Goal: Task Accomplishment & Management: Manage account settings

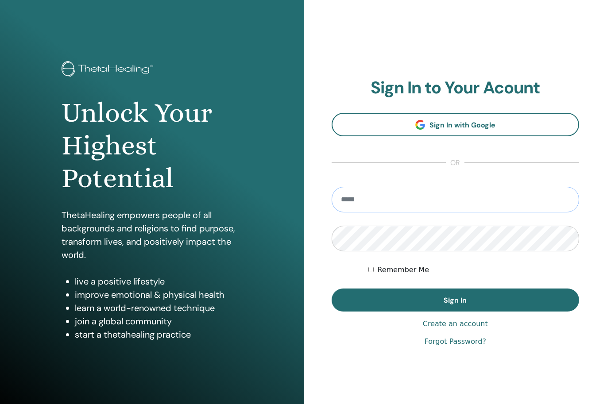
click at [420, 194] on input "email" at bounding box center [455, 200] width 248 height 26
type input "**********"
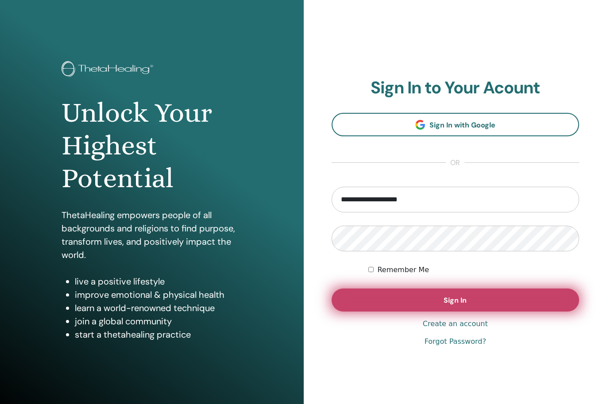
click at [401, 306] on button "Sign In" at bounding box center [455, 300] width 248 height 23
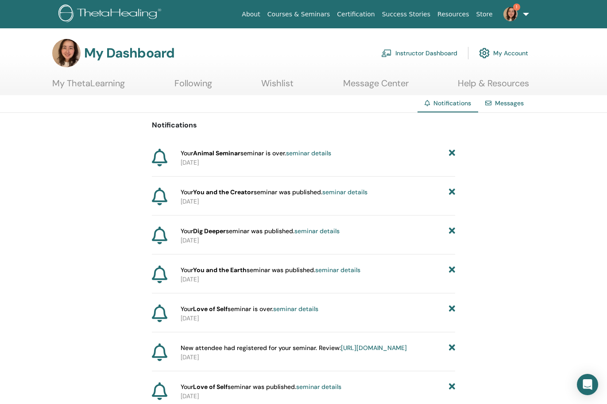
click at [324, 152] on link "seminar details" at bounding box center [308, 153] width 45 height 8
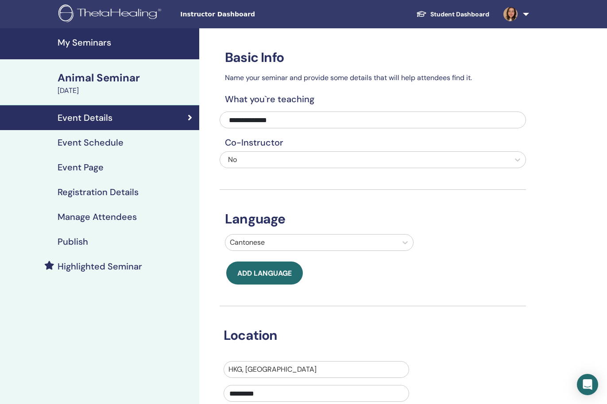
click at [141, 220] on div "Manage Attendees" at bounding box center [99, 217] width 185 height 11
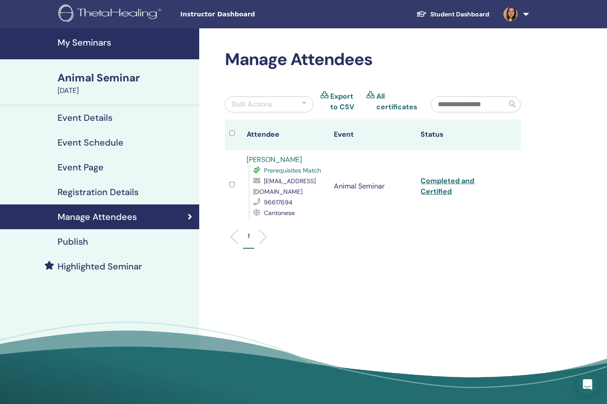
click at [134, 240] on div "Publish" at bounding box center [99, 241] width 185 height 11
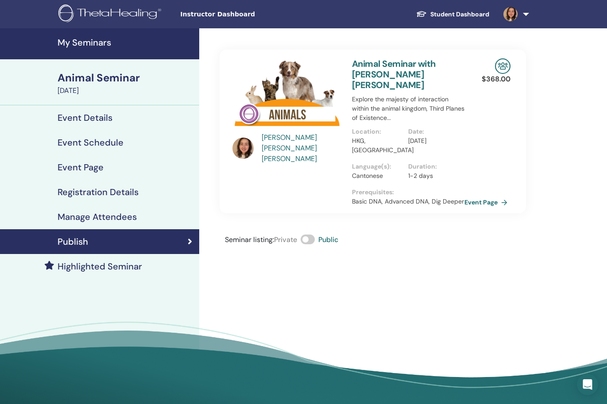
click at [109, 38] on h4 "My Seminars" at bounding box center [126, 42] width 136 height 11
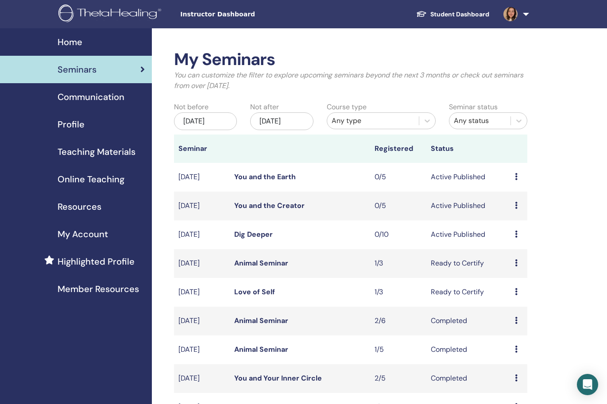
click at [94, 17] on img at bounding box center [111, 14] width 106 height 20
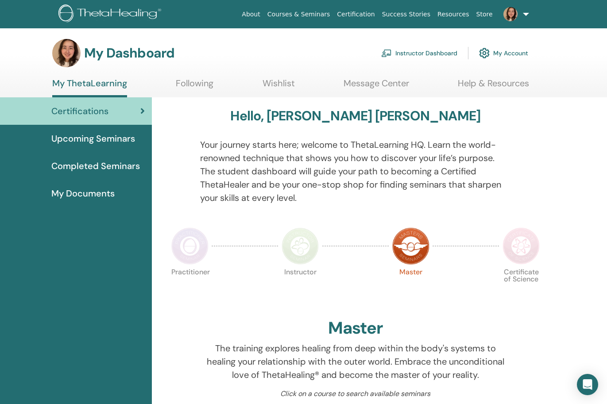
click at [437, 53] on link "Instructor Dashboard" at bounding box center [419, 52] width 76 height 19
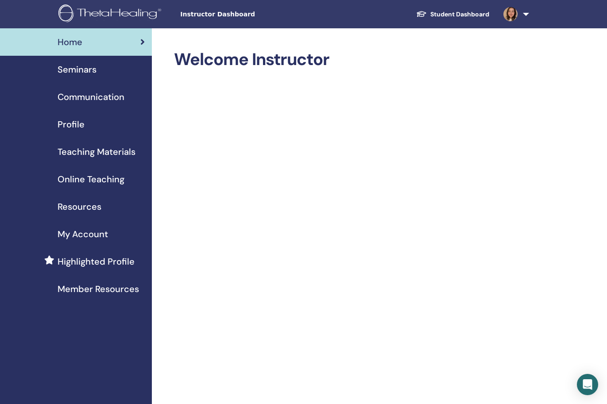
click at [116, 71] on div "Seminars" at bounding box center [76, 69] width 138 height 13
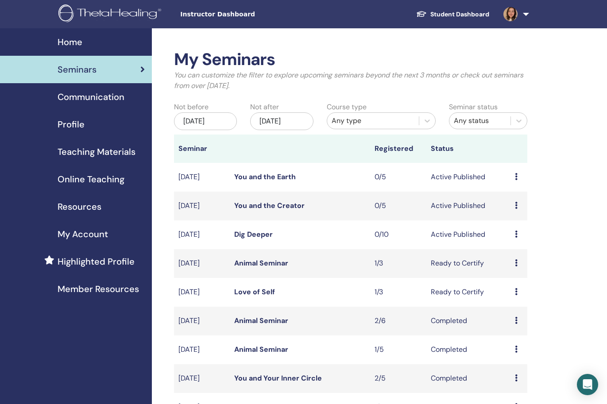
click at [110, 100] on span "Communication" at bounding box center [91, 96] width 67 height 13
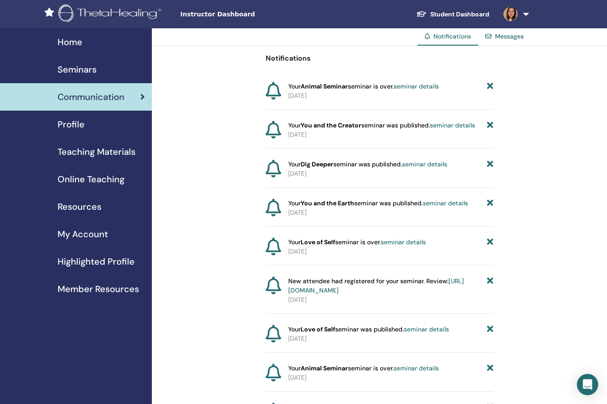
click at [104, 127] on div "Profile" at bounding box center [76, 124] width 138 height 13
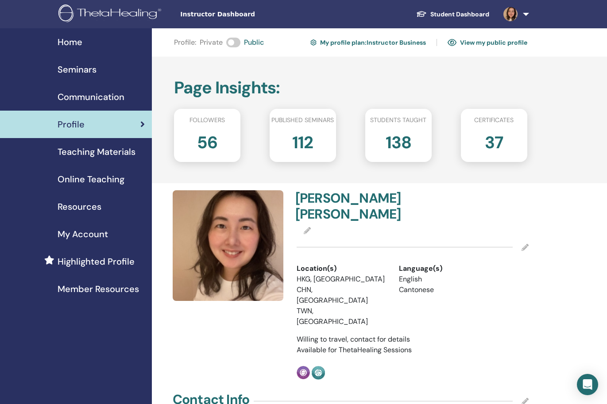
click at [207, 139] on h2 "56" at bounding box center [207, 140] width 20 height 25
click at [209, 119] on span "Followers" at bounding box center [206, 120] width 35 height 9
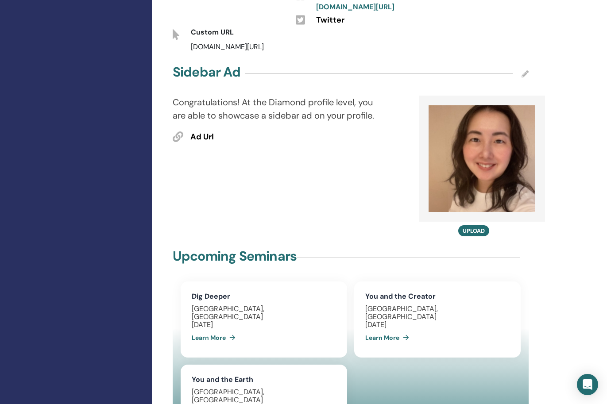
scroll to position [424, 0]
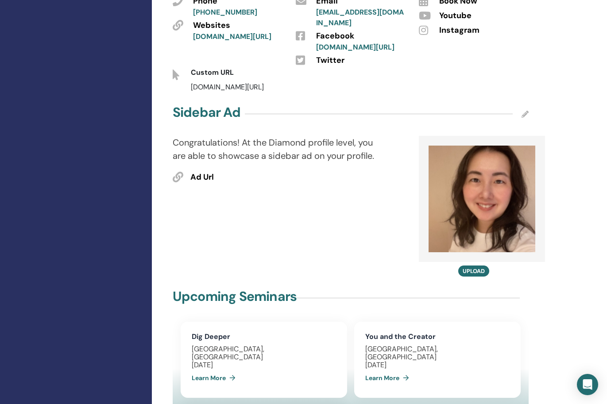
click at [191, 173] on span "Ad Url" at bounding box center [201, 178] width 23 height 12
click at [180, 172] on icon at bounding box center [178, 177] width 11 height 11
click at [224, 175] on div "Ad Url" at bounding box center [255, 177] width 143 height 15
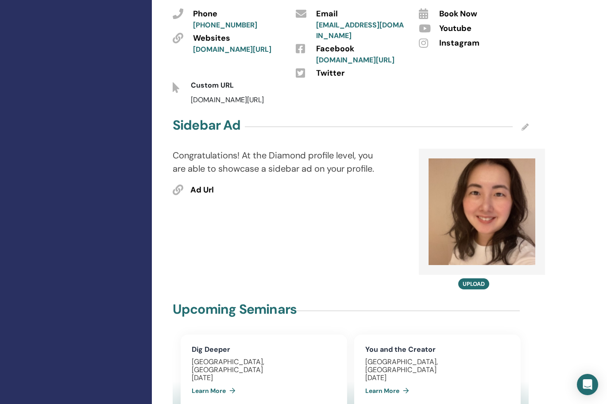
scroll to position [343, 0]
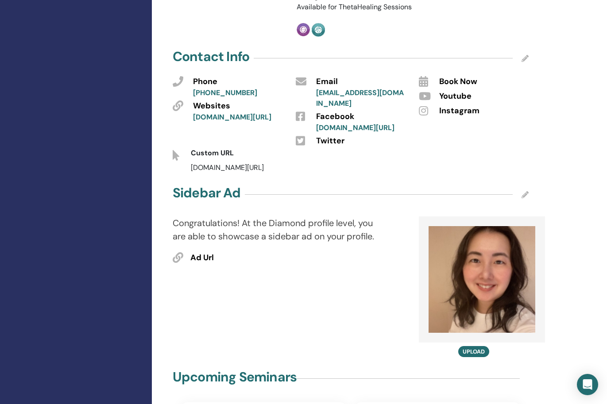
click at [176, 252] on icon at bounding box center [178, 257] width 11 height 11
click at [192, 252] on span "Ad Url" at bounding box center [201, 258] width 23 height 12
click at [201, 252] on span "Ad Url" at bounding box center [201, 258] width 23 height 12
click at [202, 252] on span "Ad Url" at bounding box center [201, 258] width 23 height 12
click at [477, 346] on button "Upload" at bounding box center [473, 351] width 31 height 11
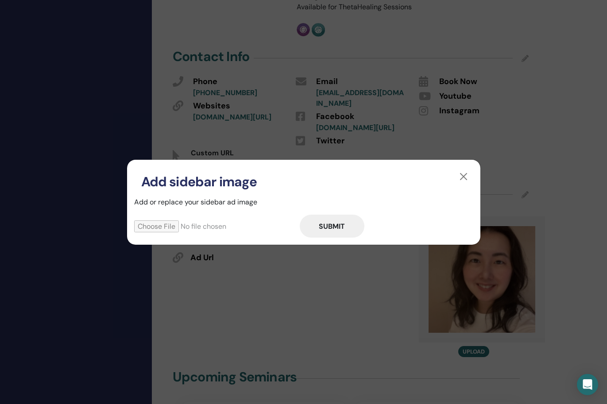
click at [328, 224] on button "Submit" at bounding box center [332, 226] width 65 height 23
click at [457, 177] on button "button" at bounding box center [463, 177] width 14 height 14
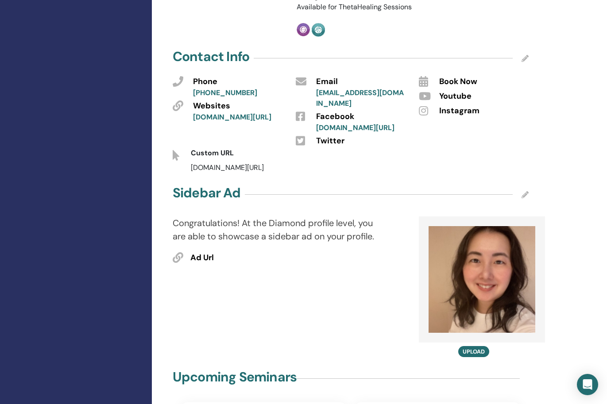
click at [474, 229] on img at bounding box center [481, 279] width 107 height 107
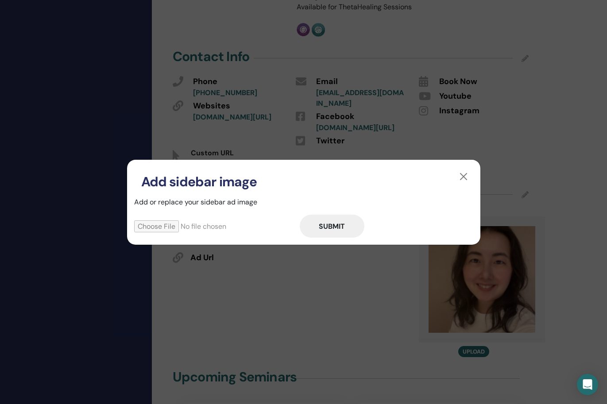
click at [346, 229] on button "Submit" at bounding box center [332, 226] width 65 height 23
click at [462, 172] on button "button" at bounding box center [463, 177] width 14 height 14
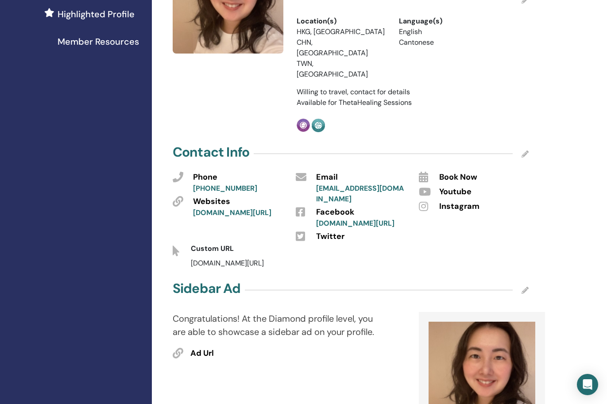
scroll to position [0, 0]
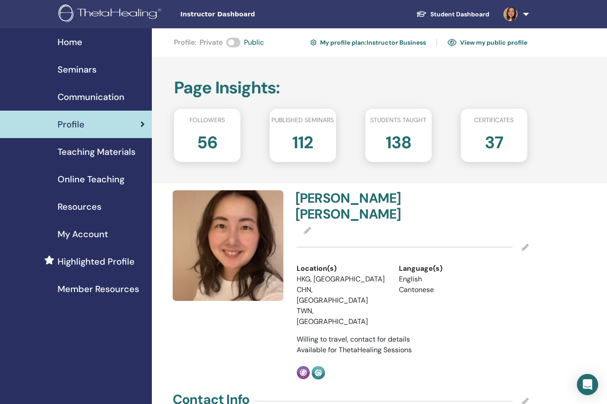
click at [65, 157] on span "Teaching Materials" at bounding box center [97, 151] width 78 height 13
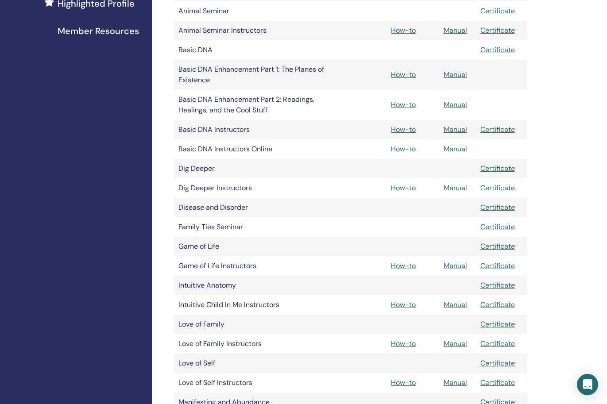
scroll to position [148, 0]
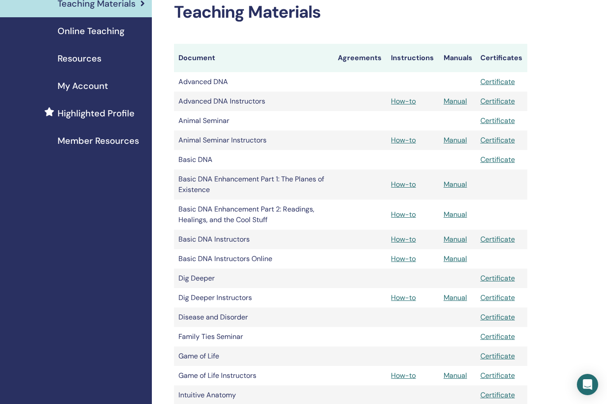
click at [456, 297] on link "Manual" at bounding box center [454, 297] width 23 height 9
